Goal: Task Accomplishment & Management: Complete application form

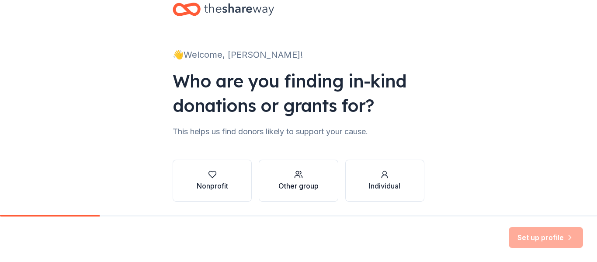
scroll to position [44, 0]
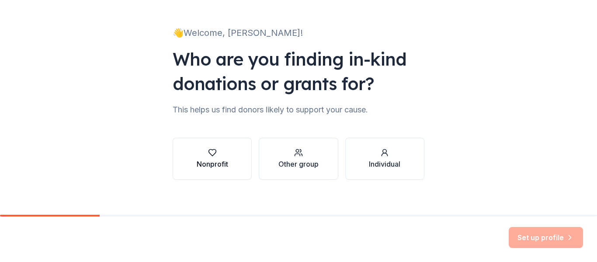
click at [209, 154] on icon "button" at bounding box center [212, 153] width 7 height 7
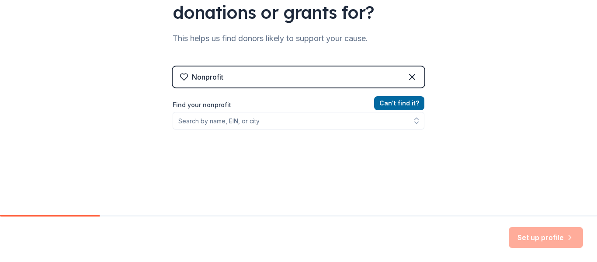
scroll to position [131, 0]
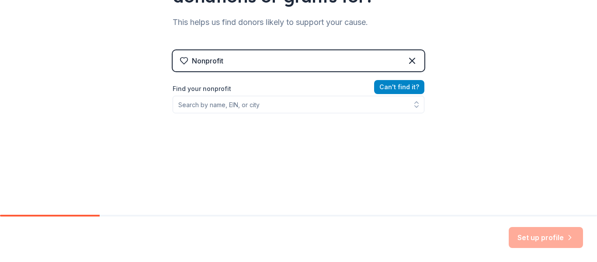
click at [402, 85] on button "Can ' t find it?" at bounding box center [399, 87] width 50 height 14
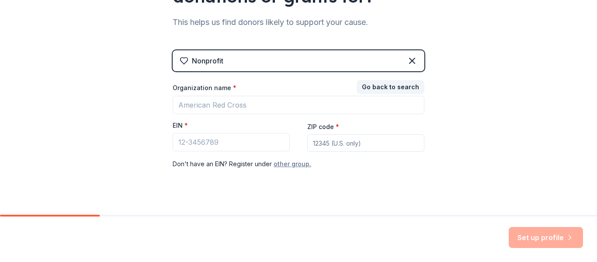
click at [297, 164] on button "other group." at bounding box center [293, 164] width 38 height 10
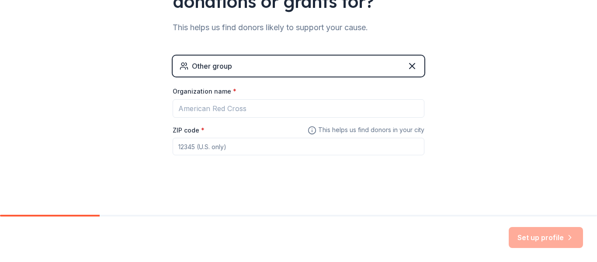
click at [214, 149] on input "ZIP code *" at bounding box center [299, 146] width 252 height 17
type input "38016"
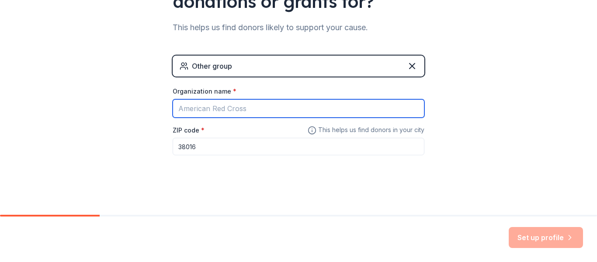
click at [268, 112] on input "Organization name *" at bounding box center [299, 108] width 252 height 18
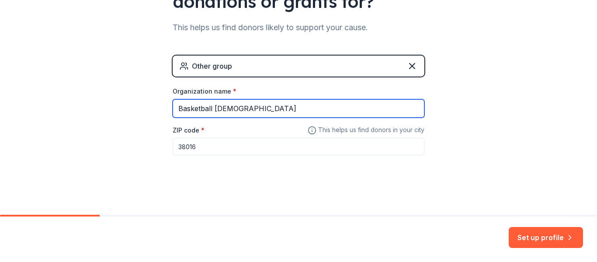
type input "Basketball [DEMOGRAPHIC_DATA]"
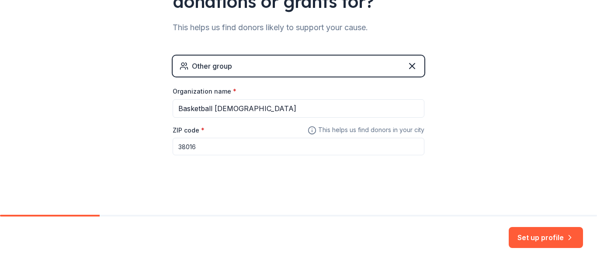
click at [311, 176] on div "👋 Welcome, Ashley! Who are you finding in-kind donations or grants for? This he…" at bounding box center [299, 44] width 280 height 341
click at [551, 237] on button "Set up profile" at bounding box center [546, 237] width 74 height 21
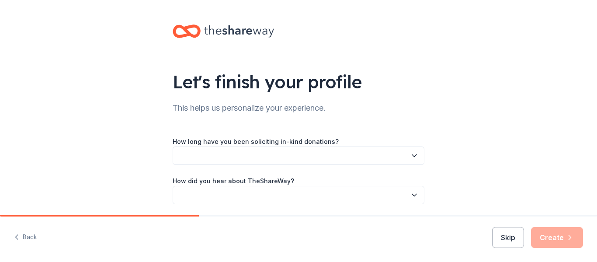
scroll to position [31, 0]
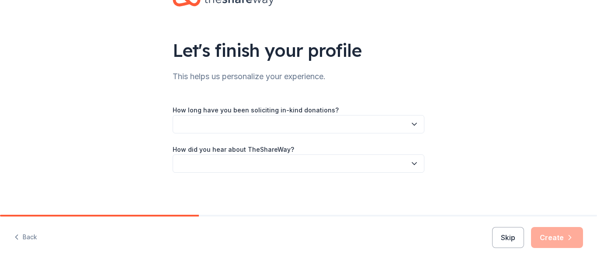
click at [360, 119] on button "button" at bounding box center [299, 124] width 252 height 18
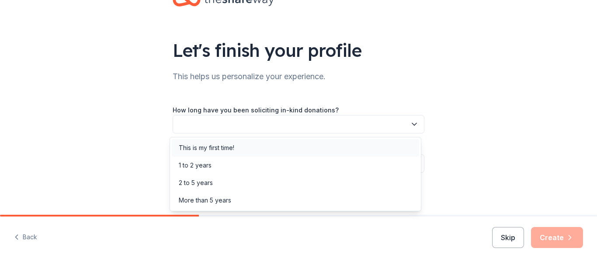
drag, startPoint x: 261, startPoint y: 145, endPoint x: 265, endPoint y: 144, distance: 4.6
click at [261, 145] on div "This is my first time!" at bounding box center [296, 147] width 248 height 17
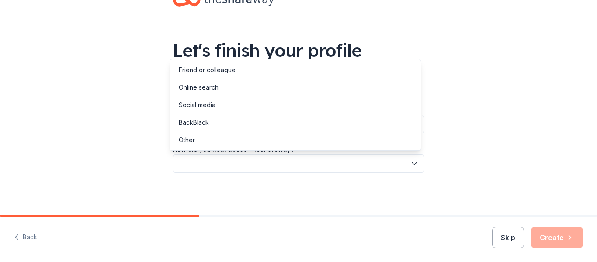
click at [299, 160] on button "button" at bounding box center [299, 163] width 252 height 18
click at [213, 67] on div "Friend or colleague" at bounding box center [207, 70] width 57 height 10
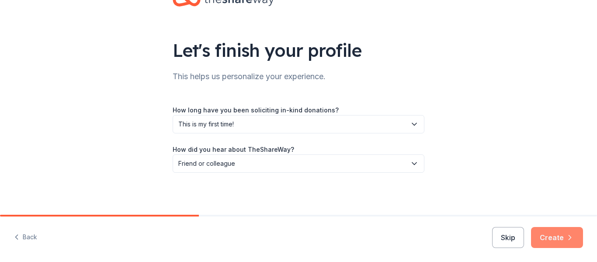
click at [556, 242] on button "Create" at bounding box center [557, 237] width 52 height 21
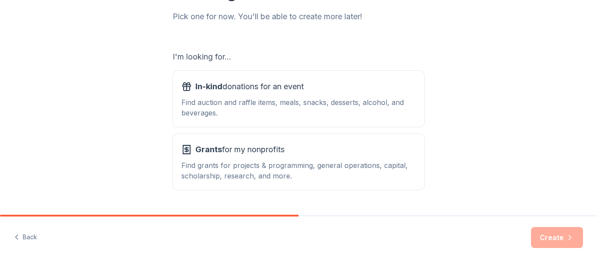
scroll to position [131, 0]
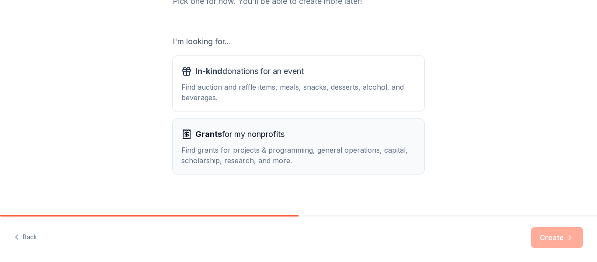
click at [301, 130] on div "Grants for my nonprofits" at bounding box center [299, 134] width 234 height 14
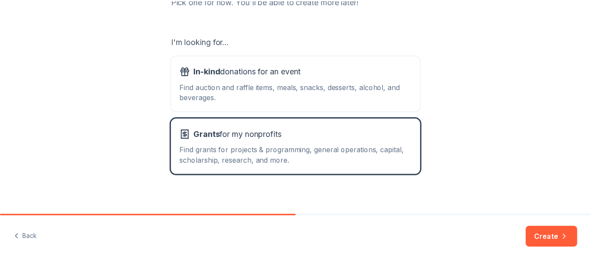
scroll to position [138, 0]
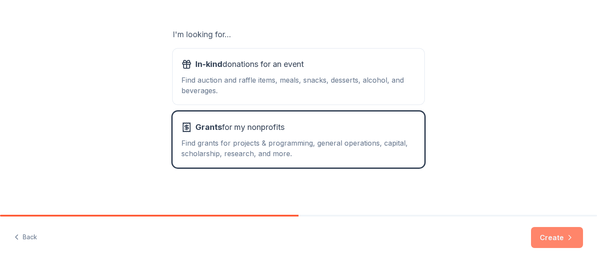
click at [557, 241] on button "Create" at bounding box center [557, 237] width 52 height 21
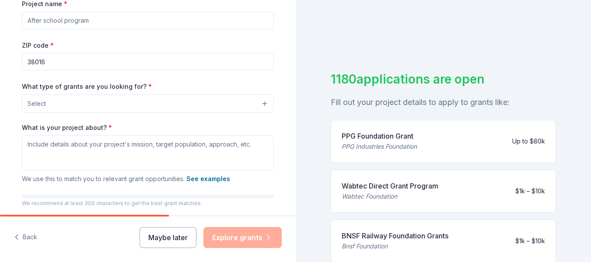
scroll to position [87, 0]
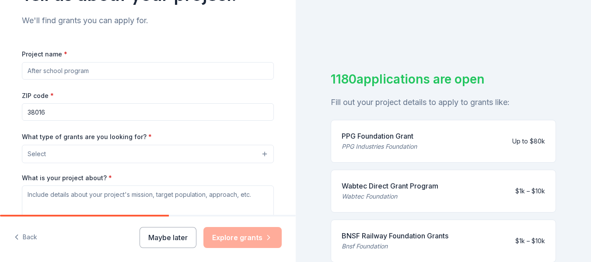
click at [101, 70] on input "Project name *" at bounding box center [148, 70] width 252 height 17
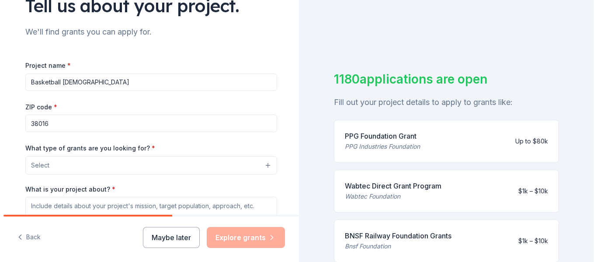
scroll to position [131, 0]
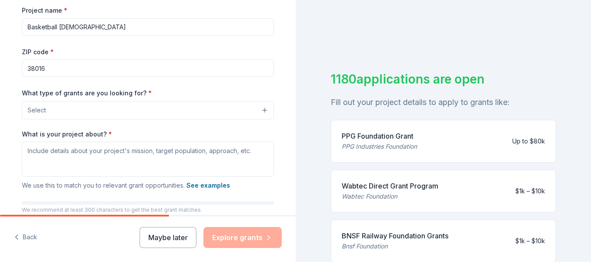
type input "Basketball [DEMOGRAPHIC_DATA]"
click at [118, 108] on button "Select" at bounding box center [148, 110] width 252 height 18
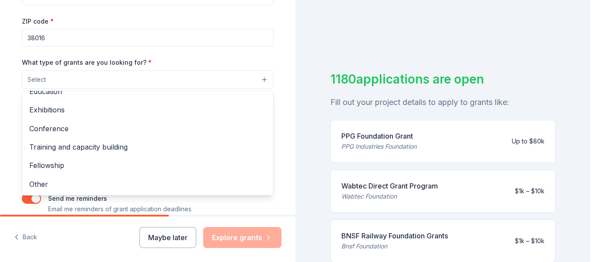
scroll to position [203, 0]
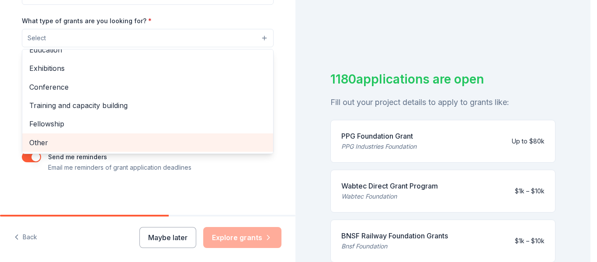
click at [53, 142] on span "Other" at bounding box center [147, 142] width 237 height 11
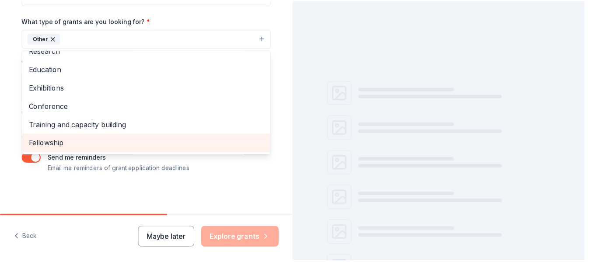
scroll to position [85, 0]
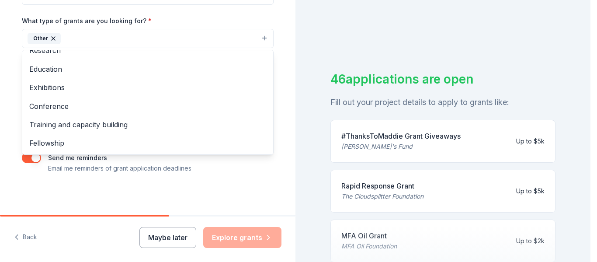
click at [289, 86] on div "Tell us about your project. We'll find grants you can apply for. Project name *…" at bounding box center [148, 6] width 296 height 419
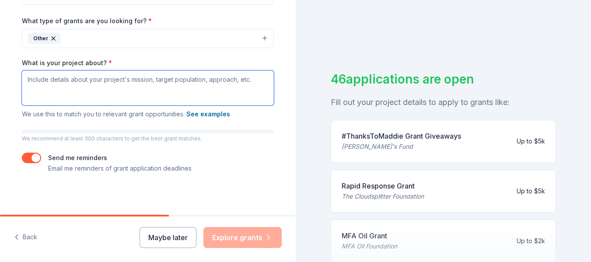
click at [105, 84] on textarea "What is your project about? *" at bounding box center [148, 87] width 252 height 35
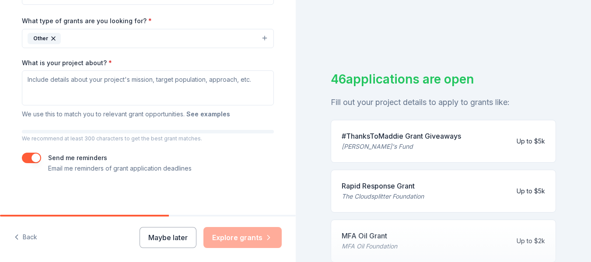
click at [218, 114] on button "See examples" at bounding box center [208, 114] width 44 height 10
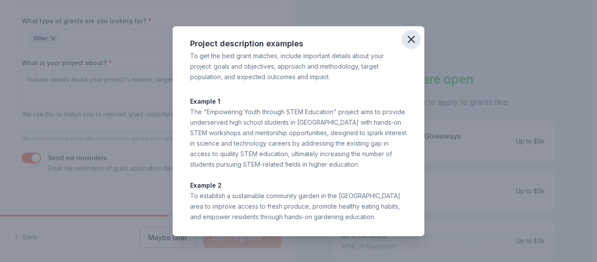
click at [420, 38] on button "button" at bounding box center [411, 39] width 19 height 19
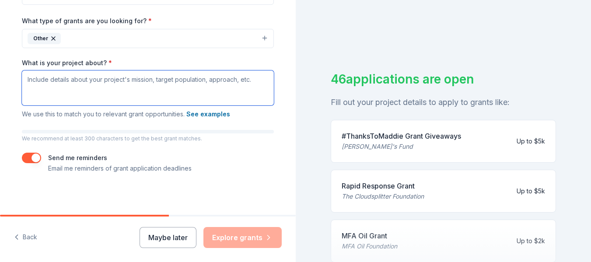
click at [79, 84] on textarea "What is your project about? *" at bounding box center [148, 87] width 252 height 35
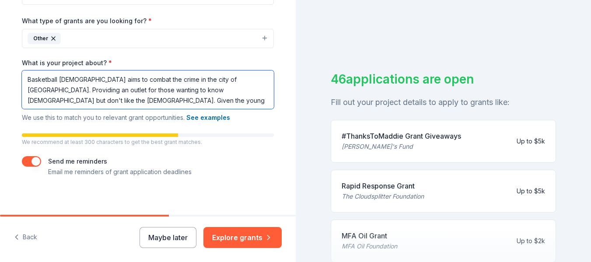
click at [235, 90] on textarea "Basketball church aims to combat the crime in the city of Memphis. Providing an…" at bounding box center [148, 89] width 252 height 38
click at [111, 102] on textarea "Basketball church aims to combat the crime in the city of Memphis. Providing an…" at bounding box center [148, 89] width 252 height 38
type textarea "Basketball church aims to combat the crime in the city of Memphis. Providing an…"
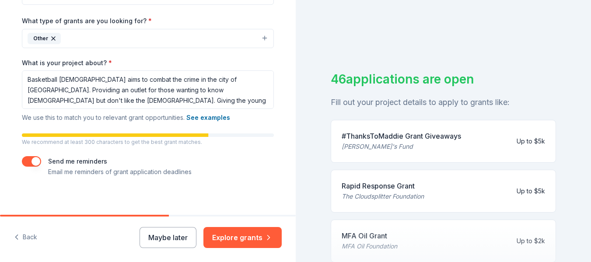
click at [34, 158] on button "button" at bounding box center [31, 161] width 19 height 10
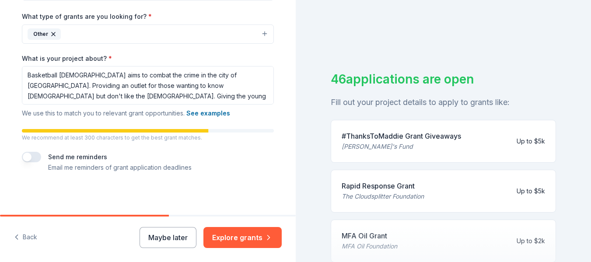
click at [266, 235] on icon "button" at bounding box center [268, 237] width 9 height 9
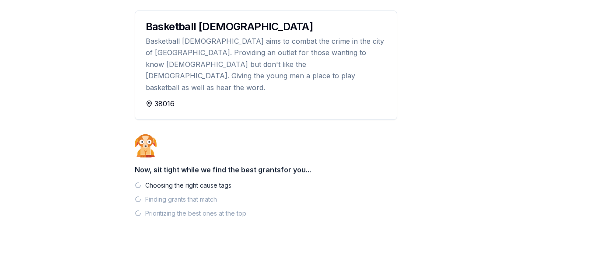
scroll to position [101, 0]
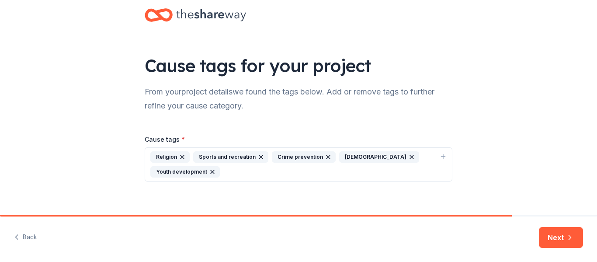
scroll to position [25, 0]
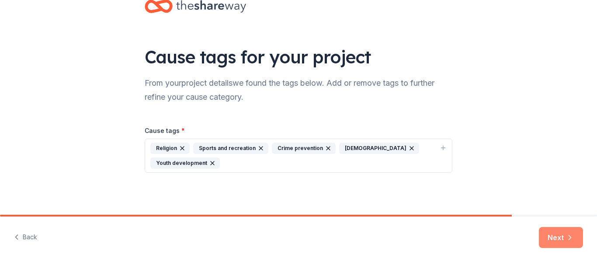
click at [566, 236] on icon "button" at bounding box center [570, 237] width 9 height 9
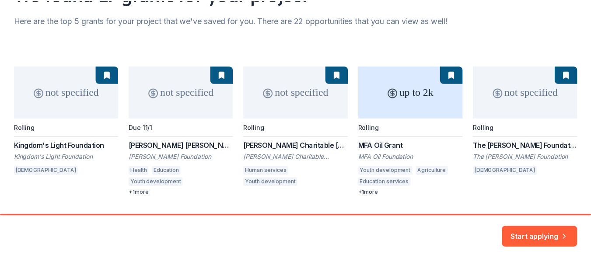
scroll to position [111, 0]
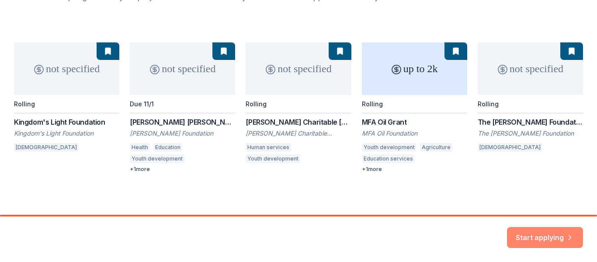
click at [548, 231] on button "Start applying" at bounding box center [545, 232] width 76 height 21
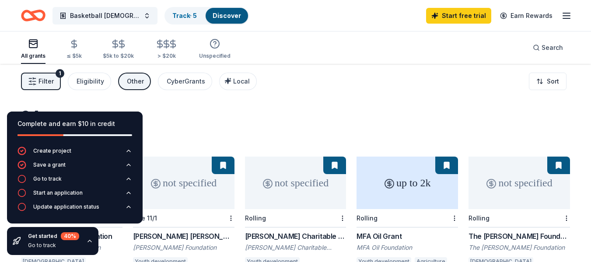
click at [259, 98] on div "Filter 1 Eligibility Other CyberGrants Local Sort" at bounding box center [295, 81] width 591 height 35
click at [46, 78] on span "Filter" at bounding box center [45, 81] width 15 height 10
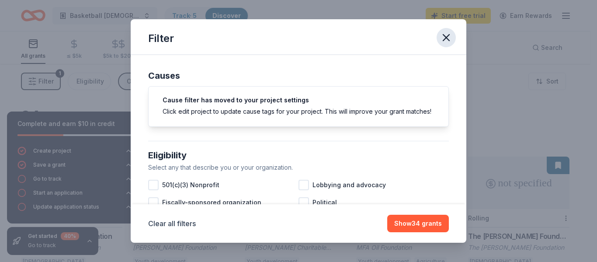
click at [447, 37] on icon "button" at bounding box center [447, 38] width 6 height 6
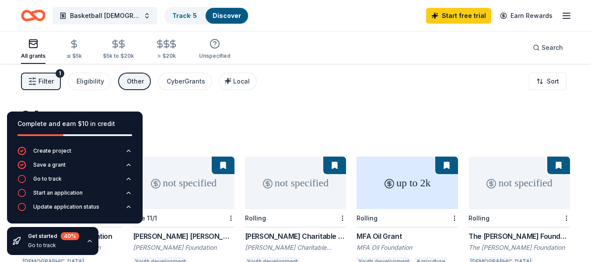
click at [332, 83] on div "Filter 1 Eligibility Other CyberGrants Local Sort" at bounding box center [295, 81] width 591 height 35
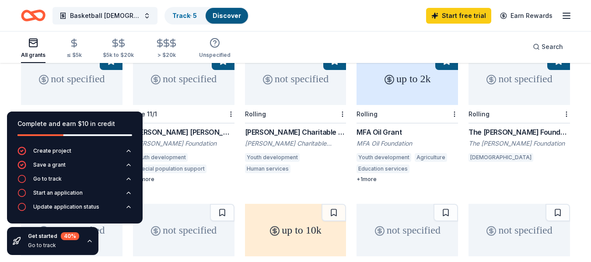
scroll to position [131, 0]
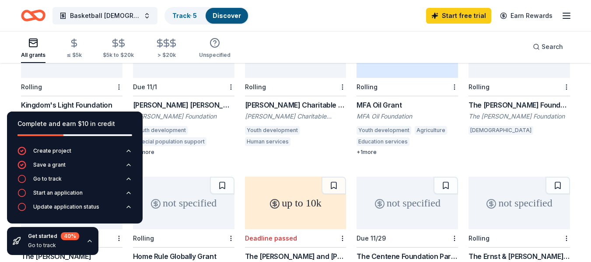
click at [76, 120] on div "Complete and earn $10 in credit" at bounding box center [74, 124] width 115 height 10
click at [50, 174] on button "Save a grant" at bounding box center [74, 168] width 115 height 14
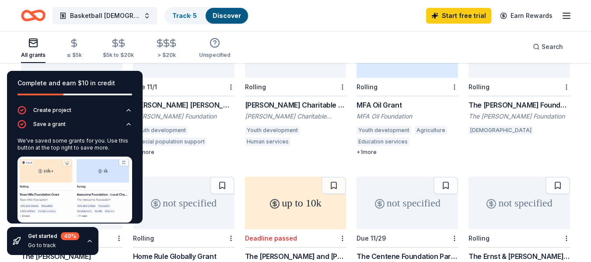
scroll to position [51, 0]
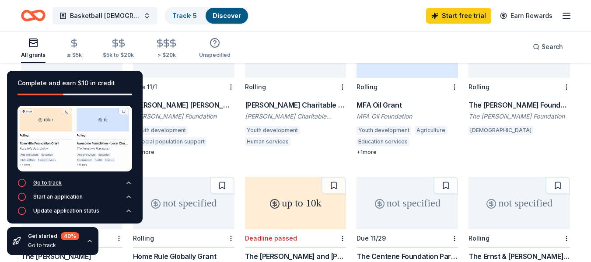
click at [109, 188] on button "Go to track" at bounding box center [74, 185] width 115 height 14
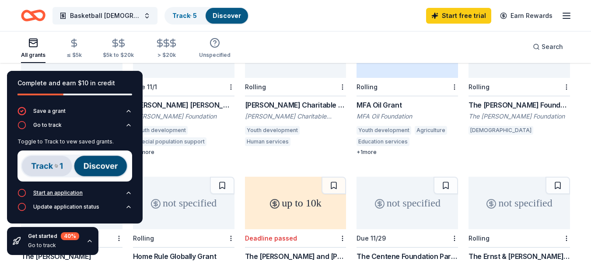
scroll to position [11, 0]
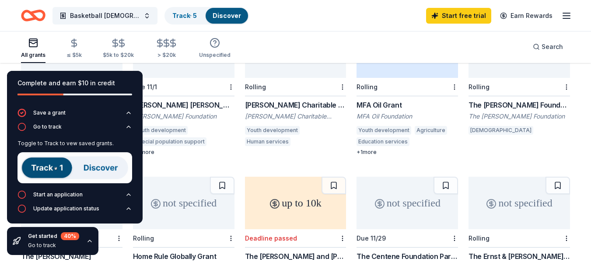
click at [96, 168] on img at bounding box center [74, 167] width 115 height 31
click at [22, 126] on icon "button" at bounding box center [21, 126] width 9 height 9
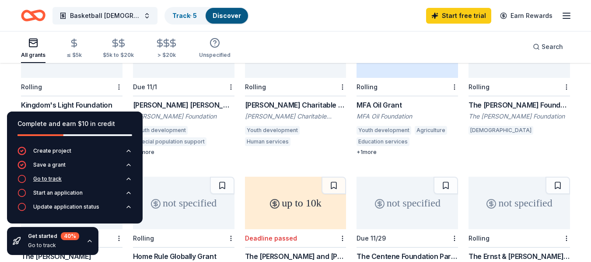
click at [22, 179] on icon "button" at bounding box center [21, 179] width 9 height 9
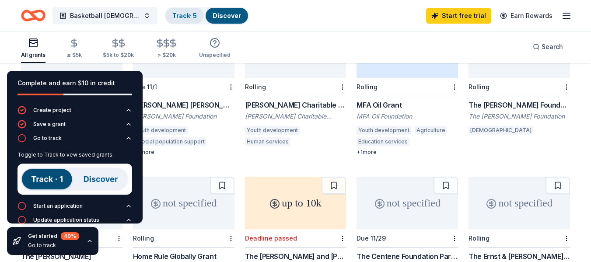
click at [172, 14] on link "Track · 5" at bounding box center [184, 15] width 24 height 7
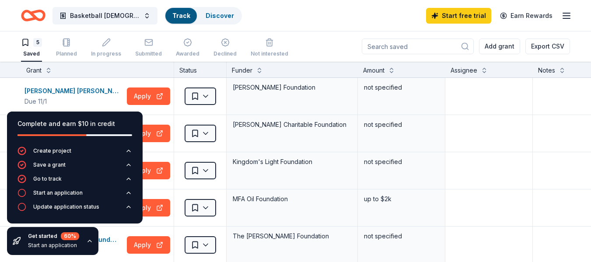
scroll to position [0, 0]
click at [18, 192] on circle "button" at bounding box center [21, 192] width 7 height 7
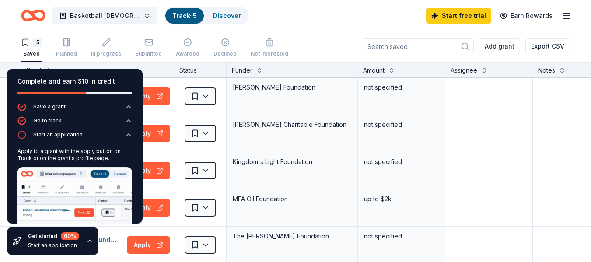
scroll to position [44, 0]
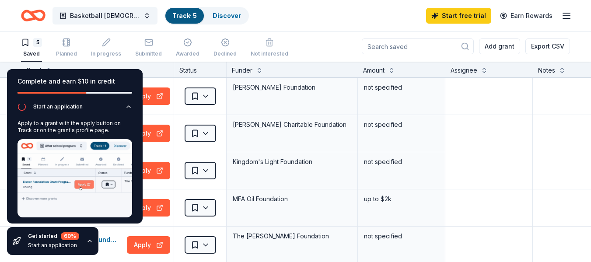
click at [331, 40] on div "5 Saved Planned In progress Submitted Awarded Declined Not interested Add grant…" at bounding box center [295, 46] width 549 height 31
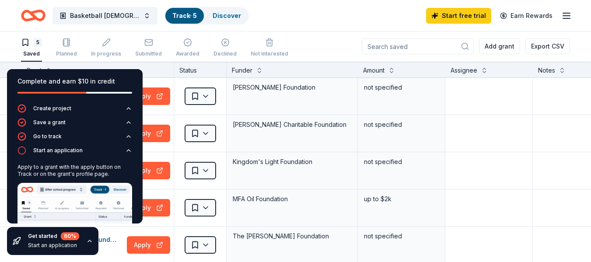
scroll to position [0, 0]
click at [103, 73] on div "Complete and earn $10 in credit" at bounding box center [75, 86] width 136 height 35
click at [322, 46] on div "5 Saved Planned In progress Submitted Awarded Declined Not interested Add grant…" at bounding box center [295, 46] width 549 height 31
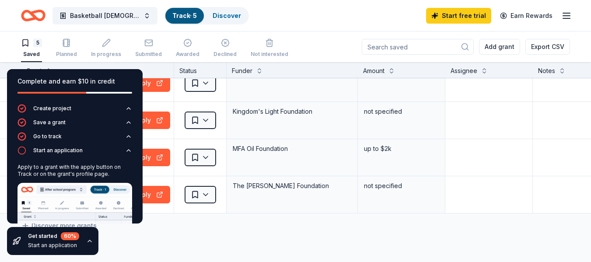
scroll to position [131, 0]
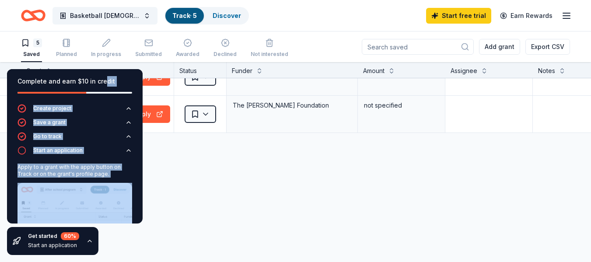
drag, startPoint x: 102, startPoint y: 76, endPoint x: 108, endPoint y: 203, distance: 127.4
click at [119, 203] on div "Complete and earn $10 in credit Create project Save a grant Go to track Start a…" at bounding box center [75, 146] width 136 height 154
drag, startPoint x: 122, startPoint y: 189, endPoint x: 130, endPoint y: 199, distance: 13.1
click at [124, 189] on img at bounding box center [74, 222] width 115 height 78
click at [92, 240] on button "button" at bounding box center [89, 241] width 7 height 7
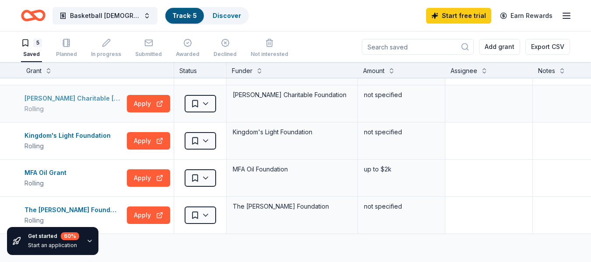
scroll to position [0, 0]
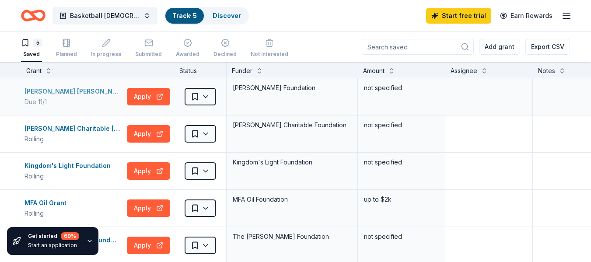
click at [64, 90] on div "[PERSON_NAME] [PERSON_NAME]" at bounding box center [73, 91] width 99 height 10
click at [87, 131] on div "Joey Logano Charitable Grant" at bounding box center [73, 128] width 99 height 10
click at [88, 166] on div "Kingdom's Light Foundation" at bounding box center [69, 166] width 90 height 10
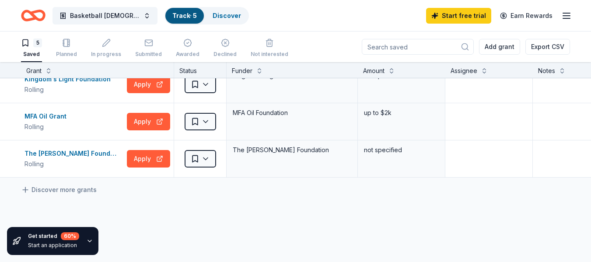
scroll to position [87, 0]
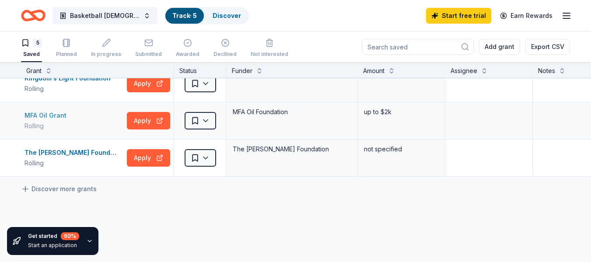
click at [45, 113] on div "MFA Oil Grant" at bounding box center [46, 115] width 45 height 10
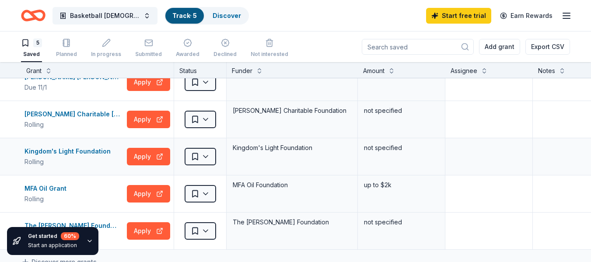
scroll to position [0, 0]
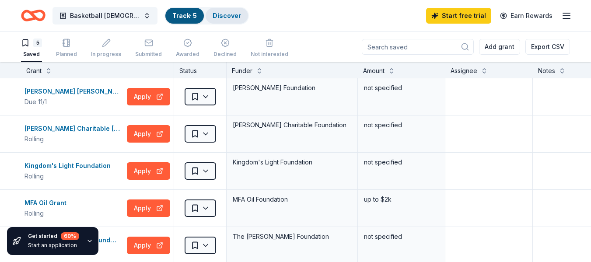
click at [216, 14] on link "Discover" at bounding box center [227, 15] width 28 height 7
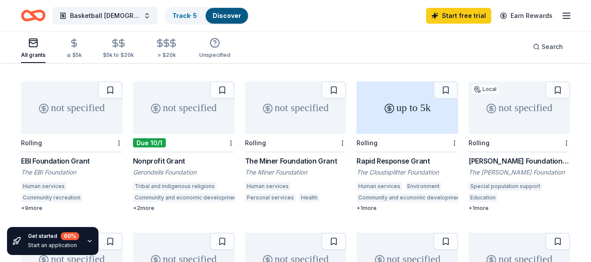
scroll to position [394, 0]
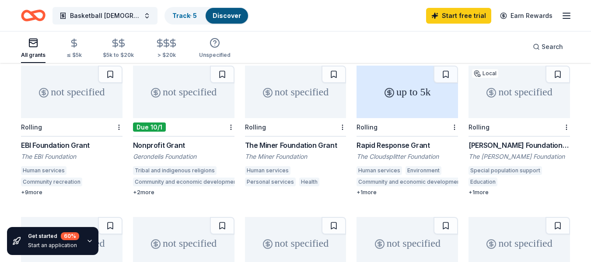
click at [406, 129] on div "up to 5k Rolling Rapid Response Grant The Cloudsplitter Foundation Human servic…" at bounding box center [406, 131] width 101 height 130
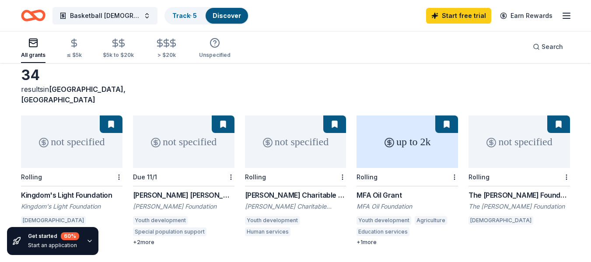
scroll to position [0, 0]
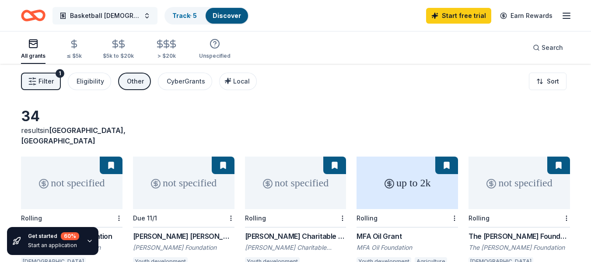
click at [117, 10] on span "Basketball [DEMOGRAPHIC_DATA]" at bounding box center [105, 15] width 70 height 10
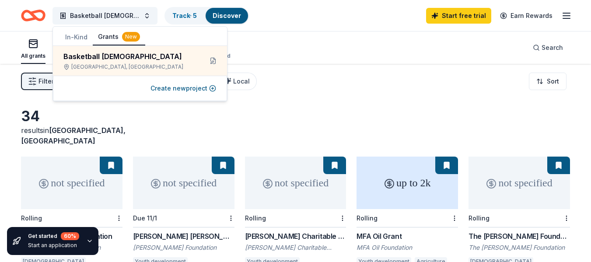
click at [68, 33] on button "In-Kind" at bounding box center [76, 37] width 33 height 16
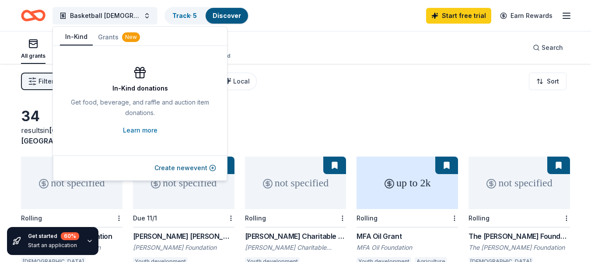
click at [110, 31] on button "Grants New" at bounding box center [119, 37] width 52 height 16
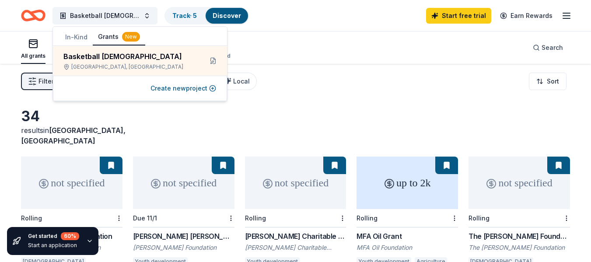
click at [343, 23] on div "Basketball Church Track · 5 Discover Start free trial Earn Rewards" at bounding box center [295, 15] width 549 height 21
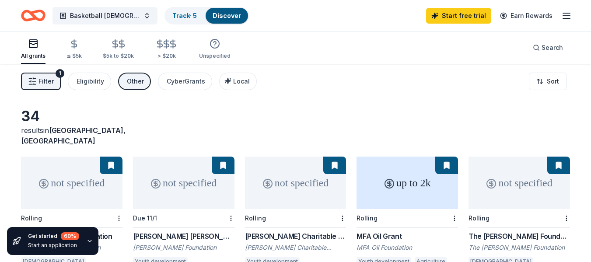
click at [28, 11] on icon "Home" at bounding box center [29, 15] width 14 height 9
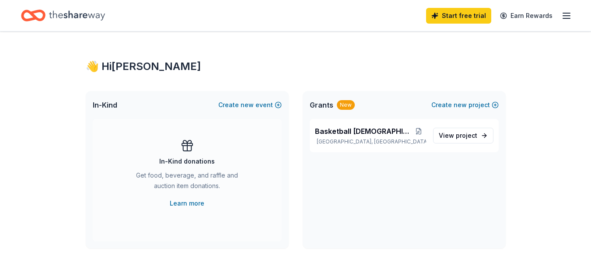
click at [83, 12] on icon "Home" at bounding box center [77, 16] width 56 height 18
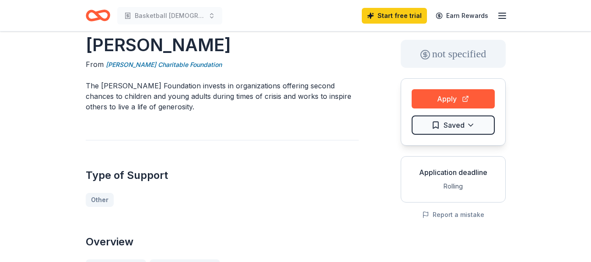
scroll to position [87, 0]
